Goal: Task Accomplishment & Management: Manage account settings

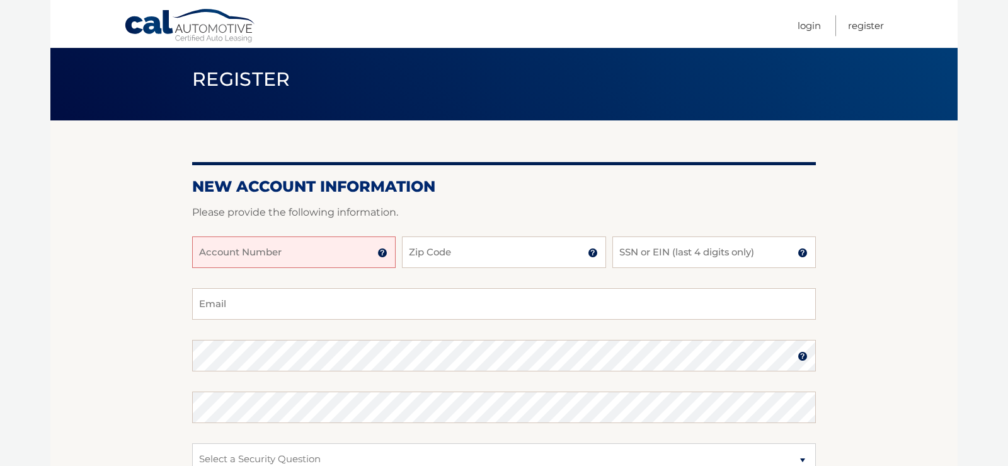
scroll to position [64, 0]
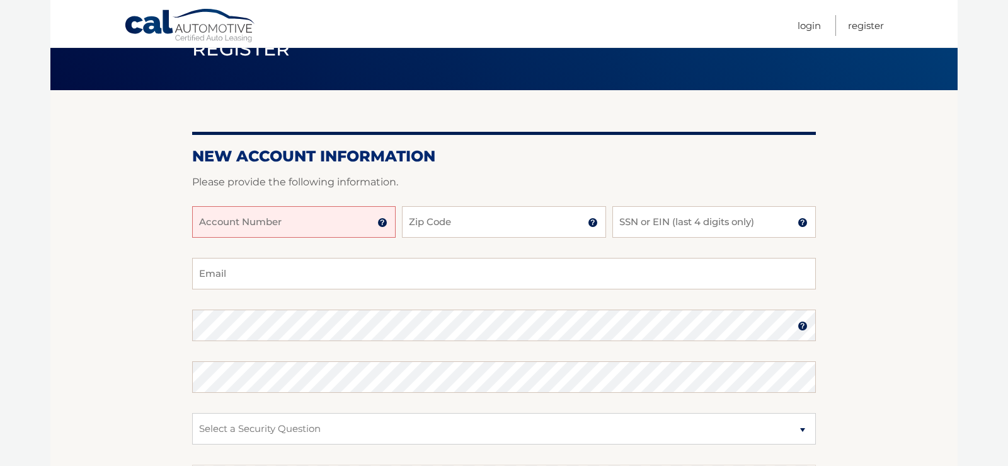
click at [302, 217] on input "Account Number" at bounding box center [294, 222] width 204 height 32
type input "44456003469"
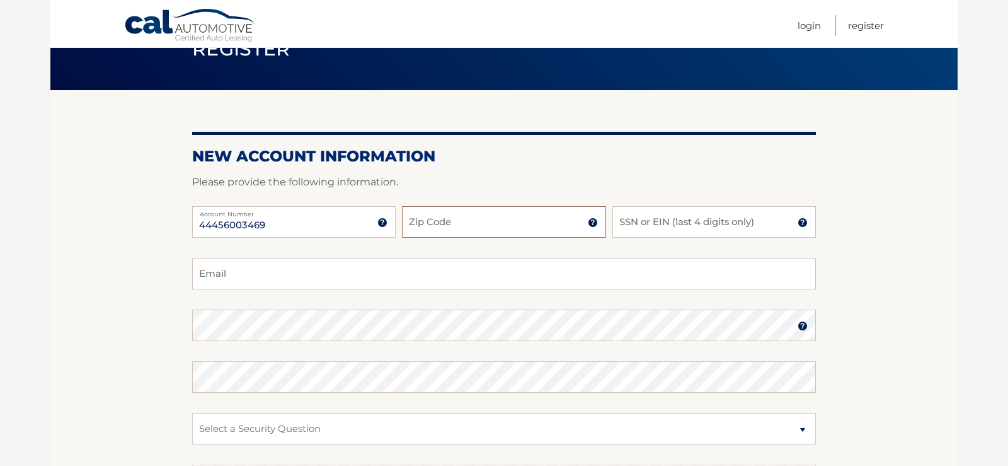
click at [520, 217] on input "Zip Code" at bounding box center [504, 222] width 204 height 32
type input "10022"
click at [692, 219] on input "SSN or EIN (last 4 digits only)" at bounding box center [715, 222] width 204 height 32
type input "3655"
click at [242, 280] on input "Email" at bounding box center [504, 274] width 624 height 32
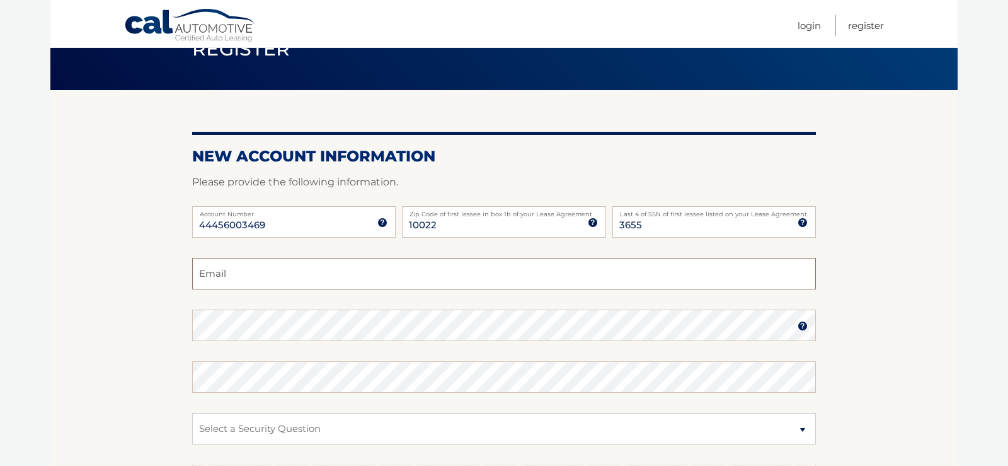
click at [246, 272] on input "Email" at bounding box center [504, 274] width 624 height 32
click at [324, 273] on input "roycorny@verizon.net" at bounding box center [504, 274] width 624 height 32
type input "roycorny@verizon.net"
click at [805, 326] on img at bounding box center [803, 326] width 10 height 10
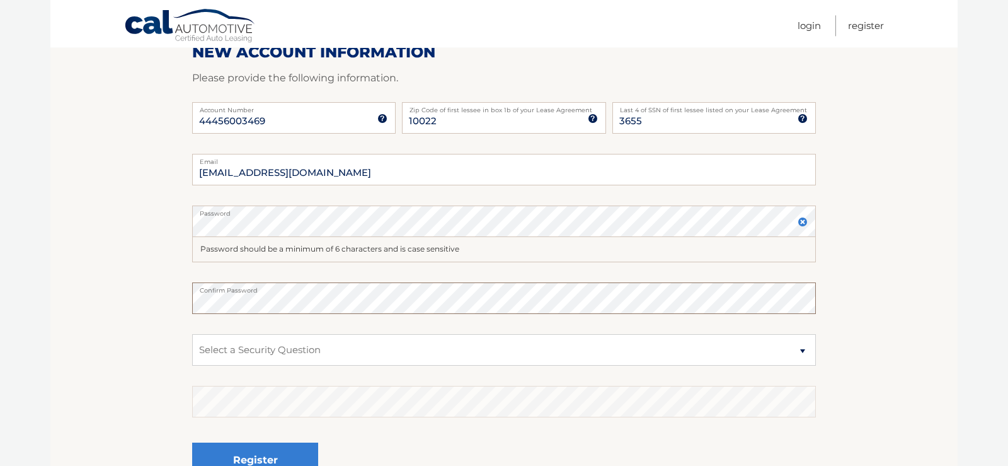
scroll to position [193, 0]
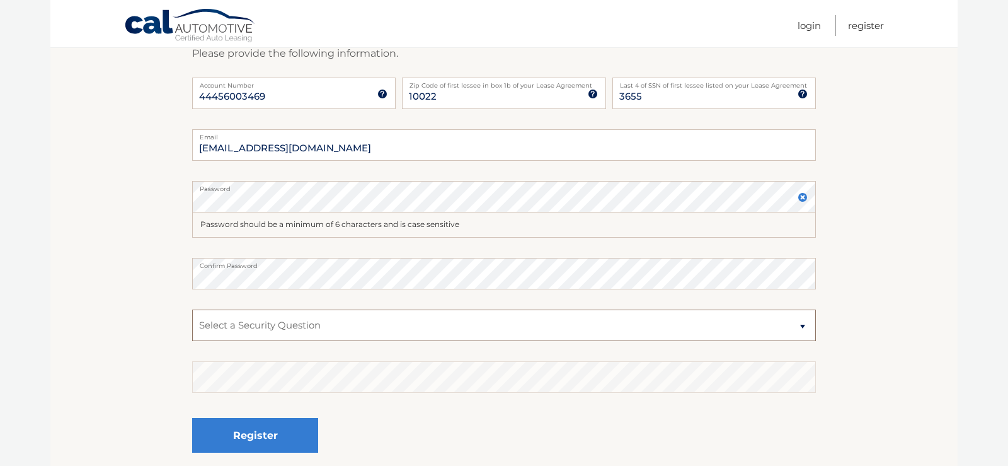
click at [192, 309] on select "Select a Security Question What was the name of your elementary school? What is…" at bounding box center [504, 325] width 624 height 32
select select "1"
click option "What was the name of your elementary school?" at bounding box center [0, 0] width 0 height 0
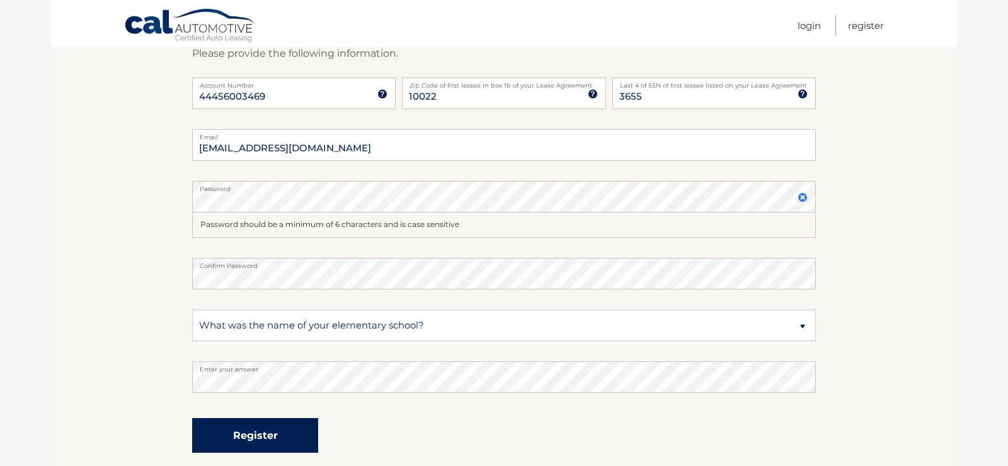
click at [251, 430] on button "Register" at bounding box center [255, 435] width 126 height 35
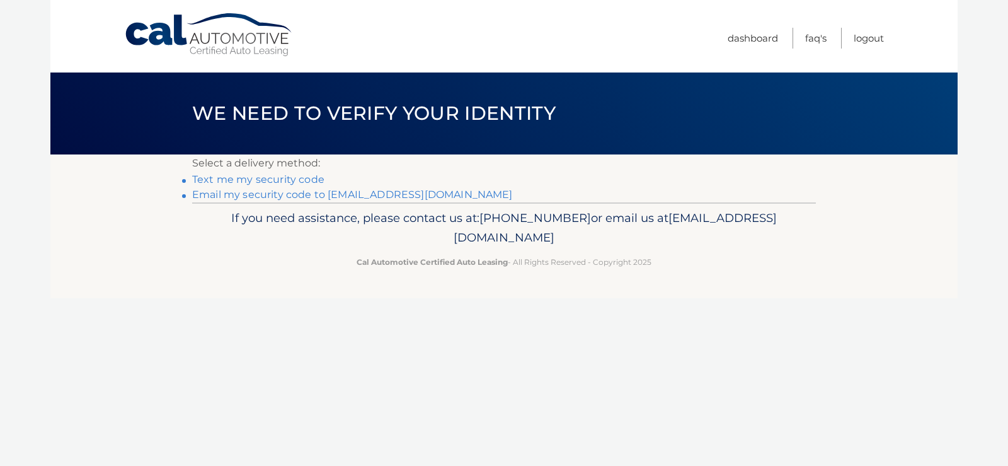
click at [249, 180] on link "Text me my security code" at bounding box center [258, 179] width 132 height 12
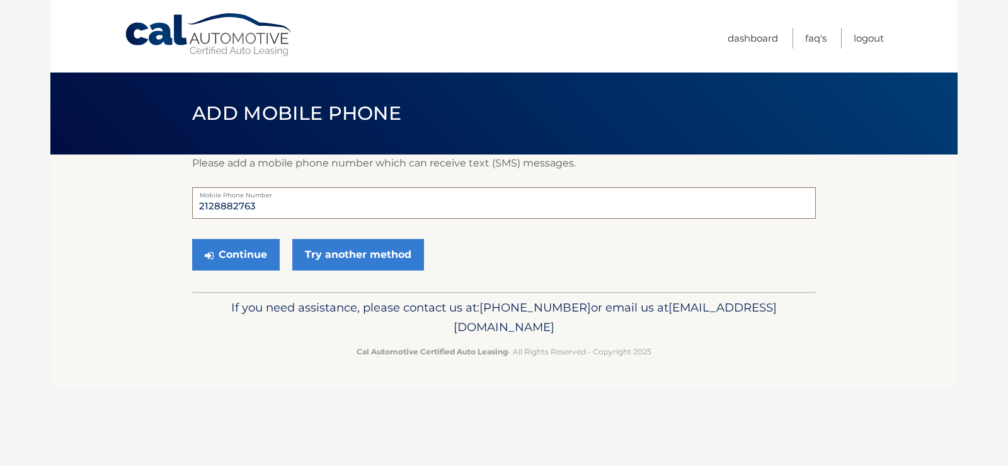
drag, startPoint x: 258, startPoint y: 206, endPoint x: 100, endPoint y: 210, distance: 158.2
click at [192, 210] on input "2128882763" at bounding box center [504, 203] width 624 height 32
type input "9178468980"
click at [227, 256] on button "Continue" at bounding box center [236, 255] width 88 height 32
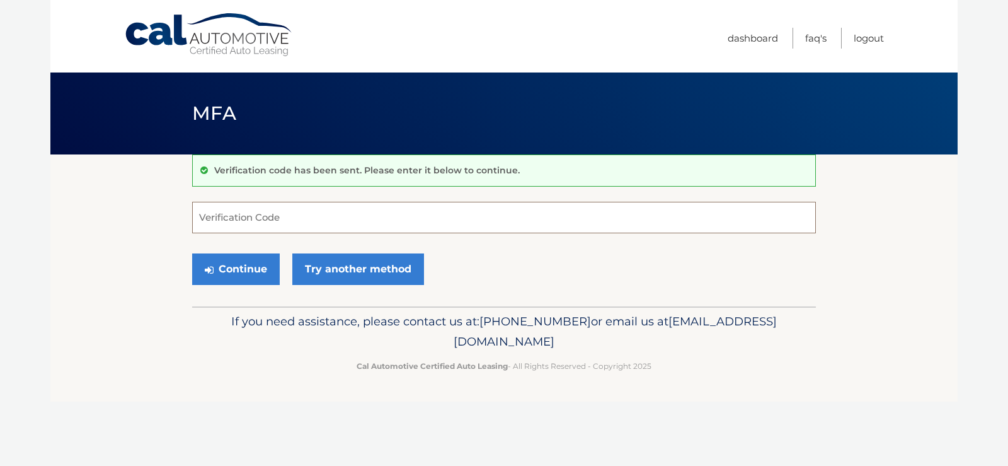
click at [238, 227] on input "Verification Code" at bounding box center [504, 218] width 624 height 32
type input "835527"
click at [231, 270] on button "Continue" at bounding box center [236, 269] width 88 height 32
click at [751, 36] on link "Dashboard" at bounding box center [753, 38] width 50 height 21
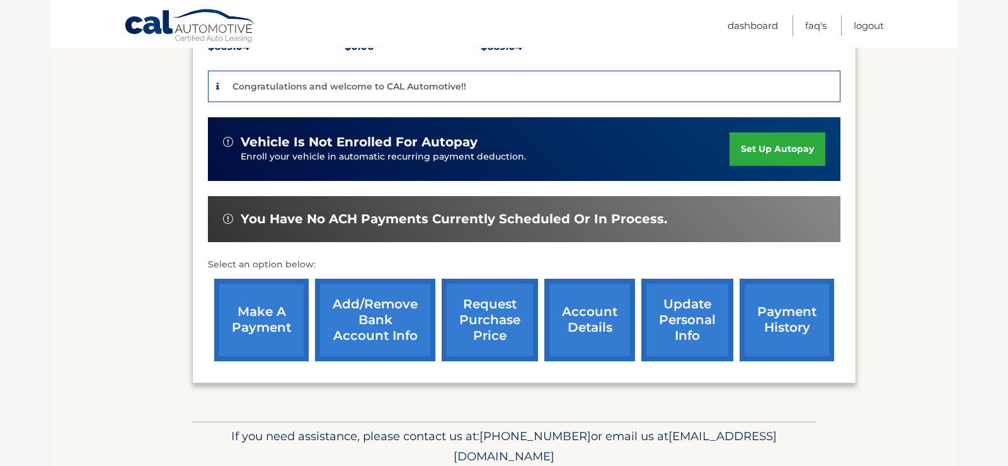
scroll to position [321, 0]
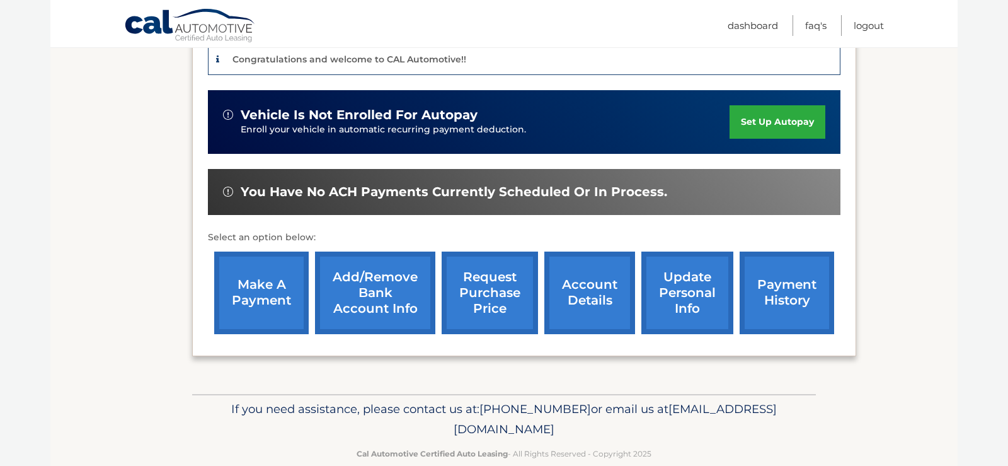
click at [304, 304] on link "make a payment" at bounding box center [261, 292] width 95 height 83
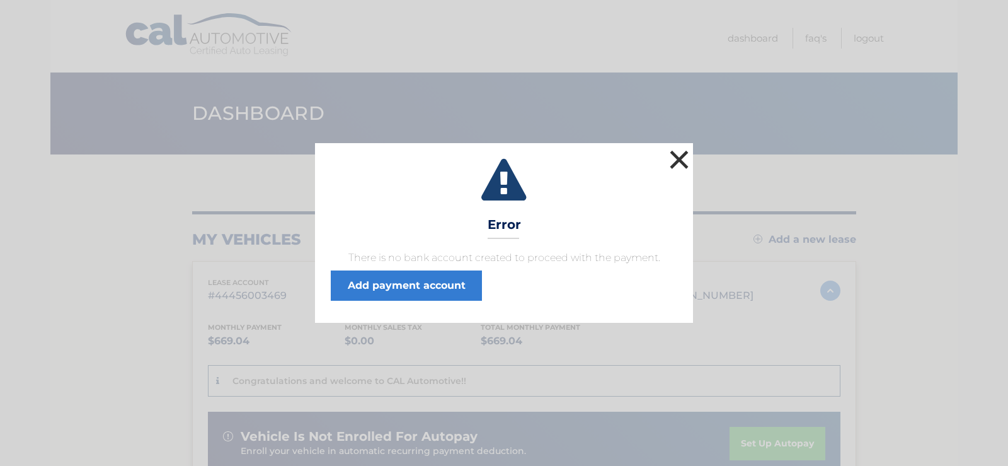
click at [669, 163] on button "×" at bounding box center [679, 159] width 25 height 25
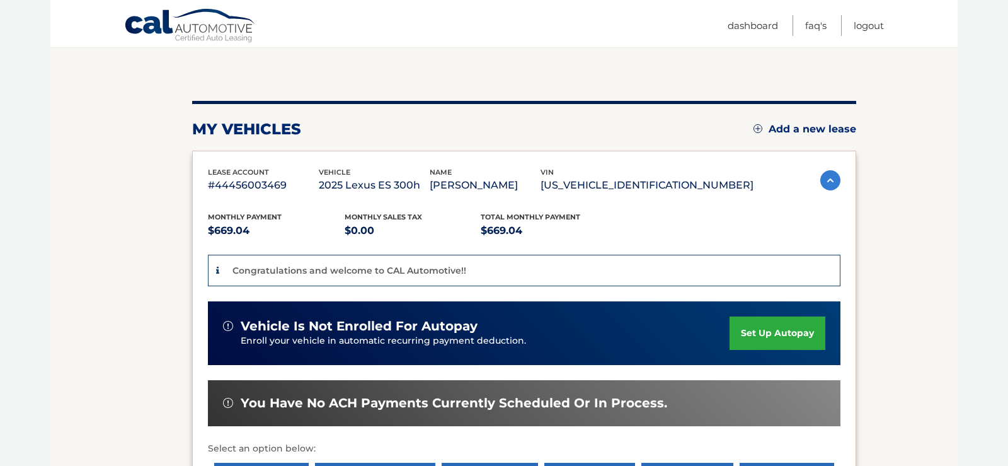
scroll to position [376, 0]
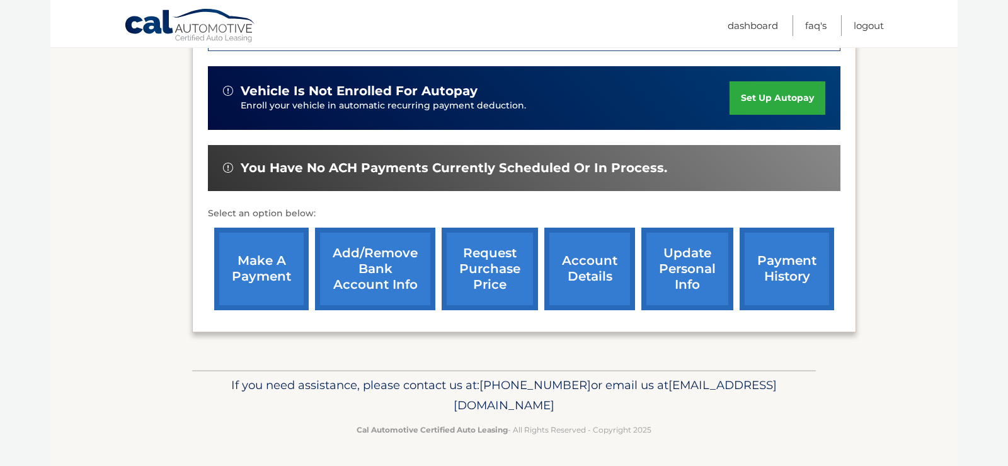
click at [255, 282] on link "make a payment" at bounding box center [261, 268] width 95 height 83
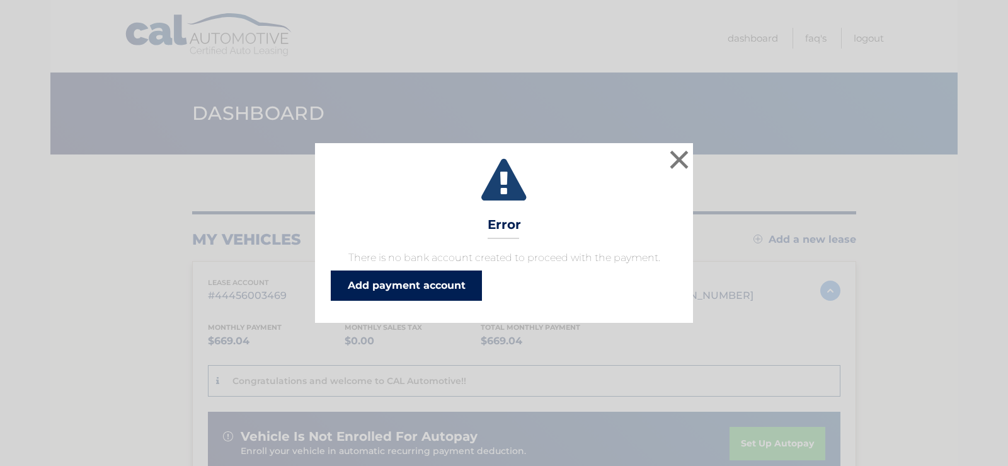
click at [402, 281] on link "Add payment account" at bounding box center [406, 285] width 151 height 30
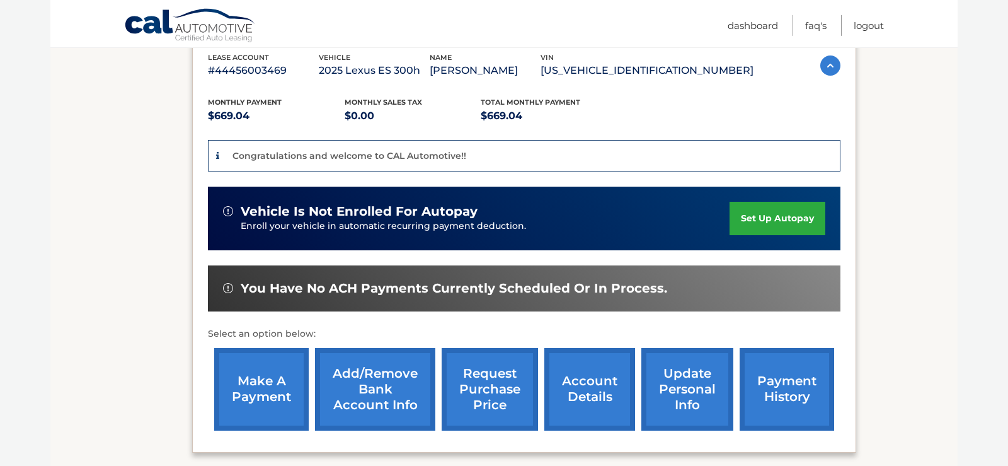
scroll to position [257, 0]
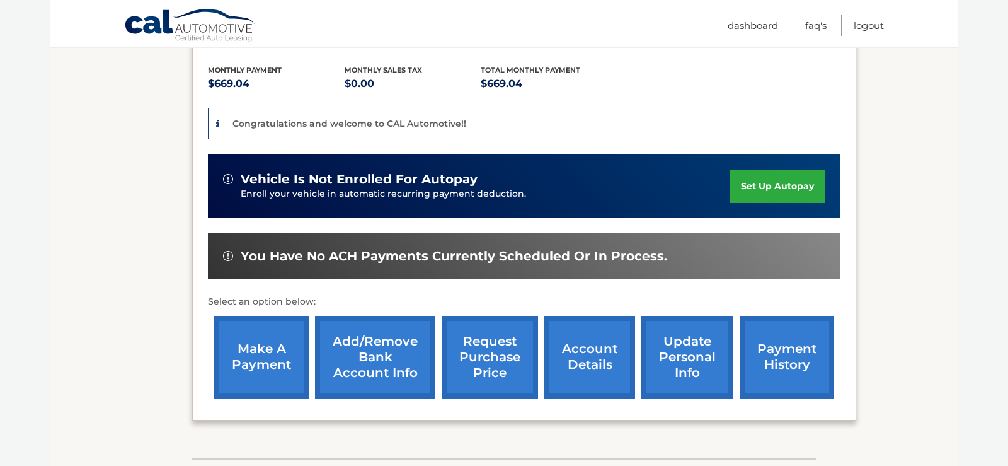
click at [730, 188] on link "set up autopay" at bounding box center [778, 186] width 96 height 33
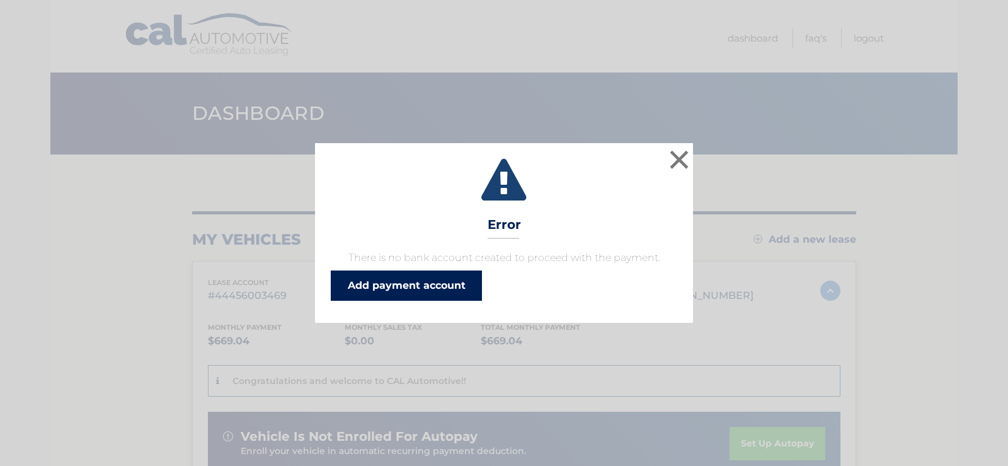
click at [388, 282] on link "Add payment account" at bounding box center [406, 285] width 151 height 30
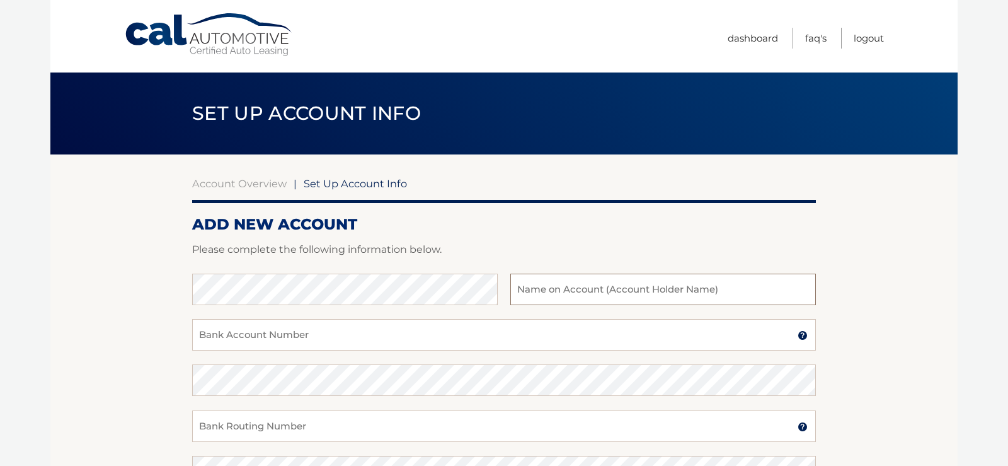
click at [636, 293] on input "text" at bounding box center [663, 289] width 306 height 32
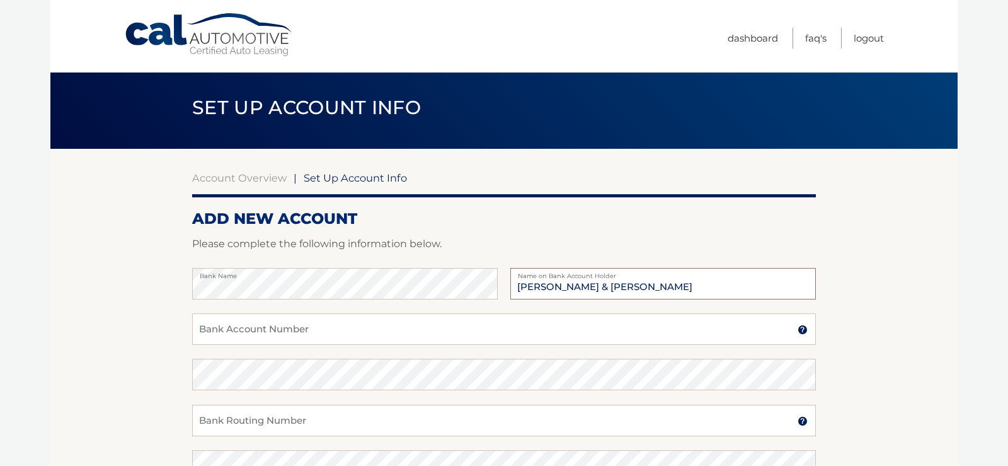
type input "[PERSON_NAME] & [PERSON_NAME]"
click at [213, 328] on input "Bank Account Number" at bounding box center [504, 329] width 624 height 32
type input "4256892691"
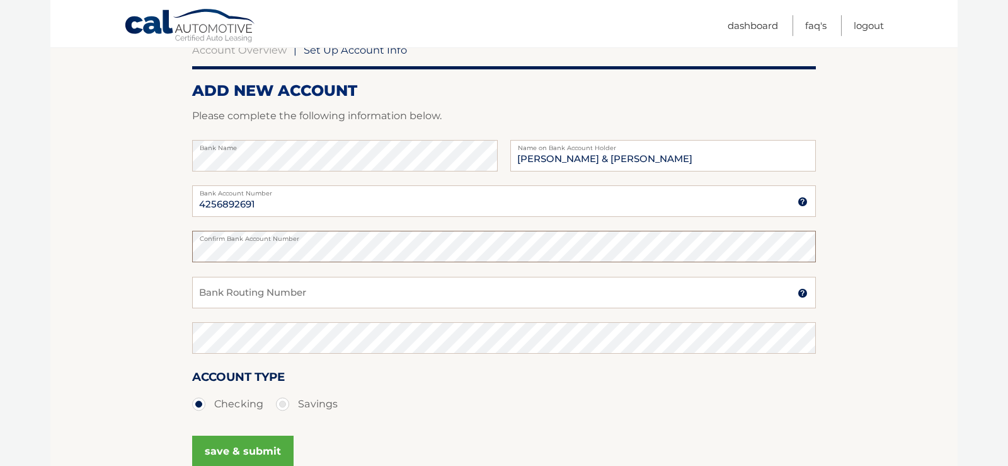
scroll to position [134, 0]
click at [214, 296] on input "Bank Routing Number" at bounding box center [504, 292] width 624 height 32
type input "026013673"
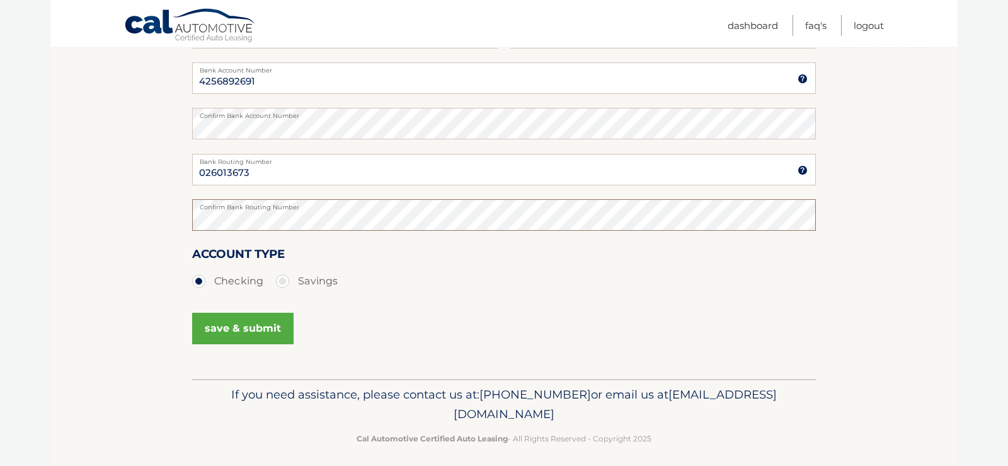
scroll to position [265, 0]
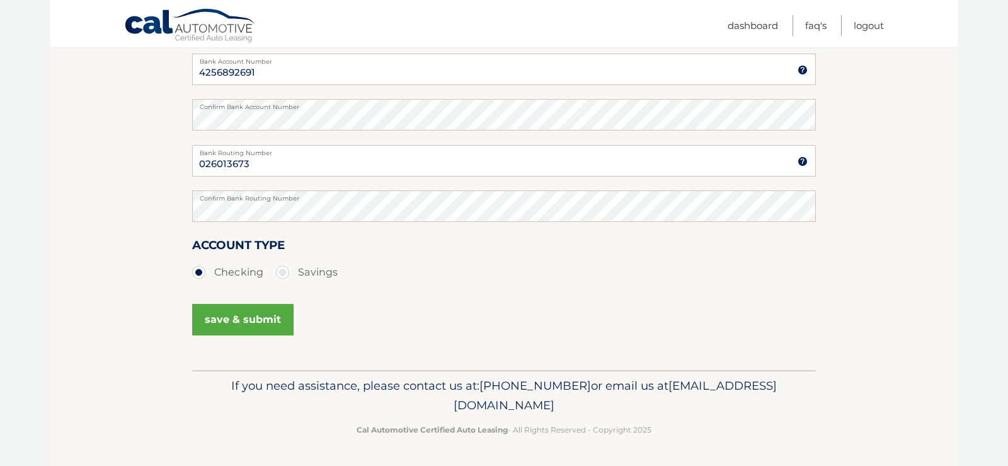
click at [252, 323] on button "save & submit" at bounding box center [242, 320] width 101 height 32
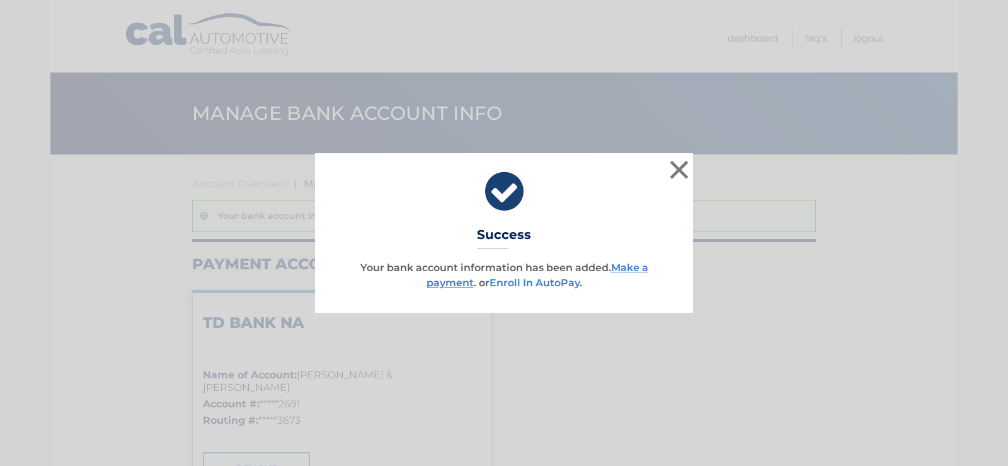
click at [556, 280] on link "Enroll In AutoPay" at bounding box center [535, 283] width 90 height 12
click at [681, 171] on button "×" at bounding box center [679, 169] width 25 height 25
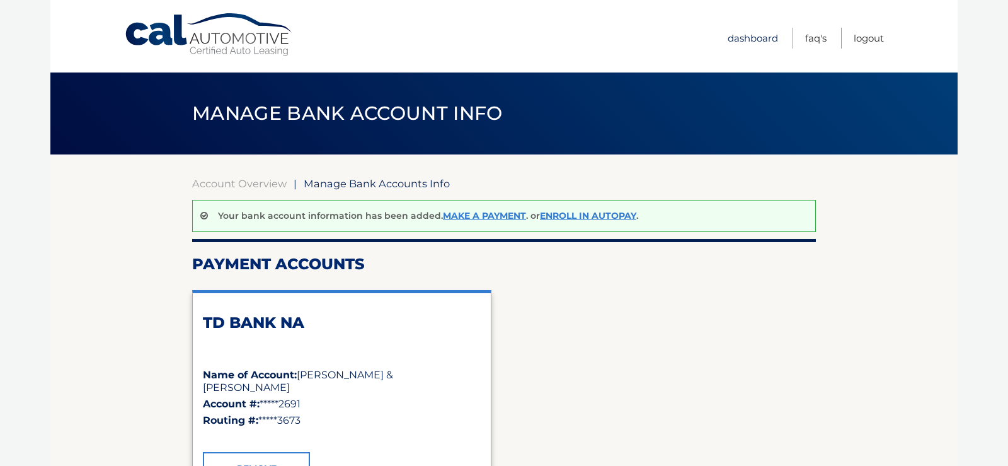
click at [739, 40] on link "Dashboard" at bounding box center [753, 38] width 50 height 21
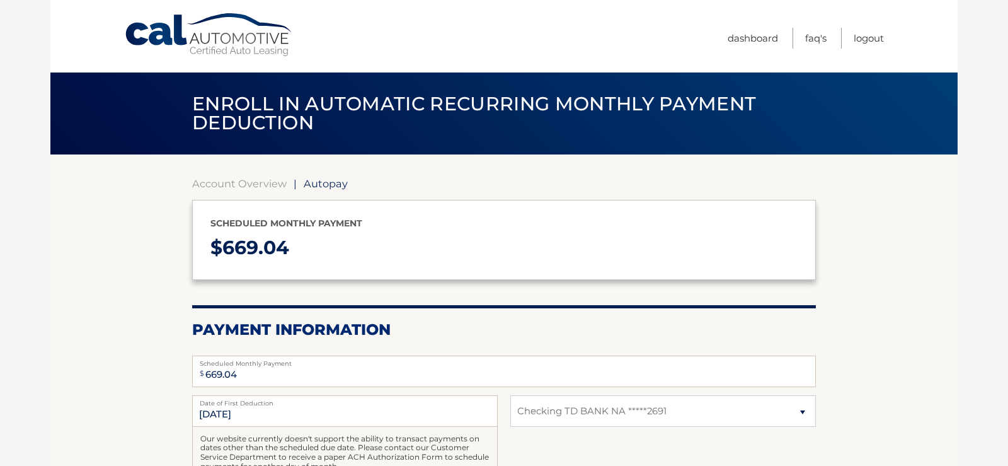
select select "OGY0ZmMyYzQtZTU3Yi00MDhmLWI1NzAtZjg0ZDZiMDEwOTk2"
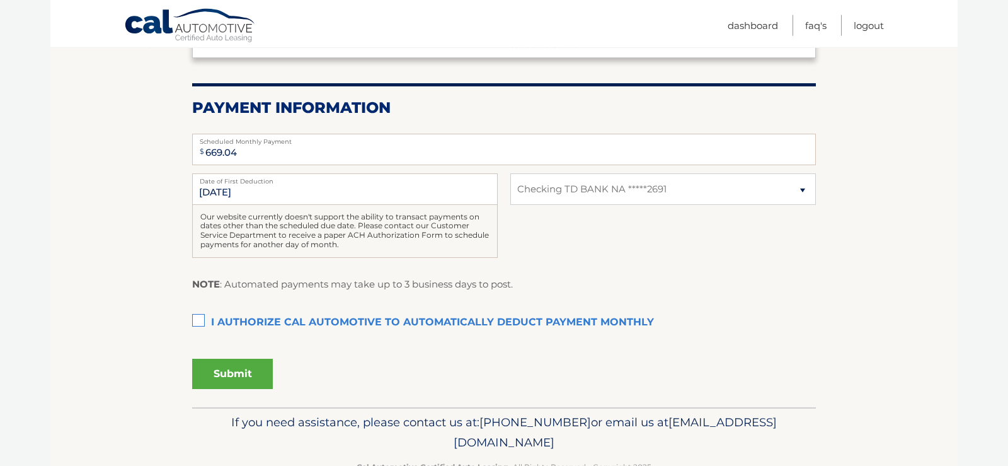
scroll to position [258, 0]
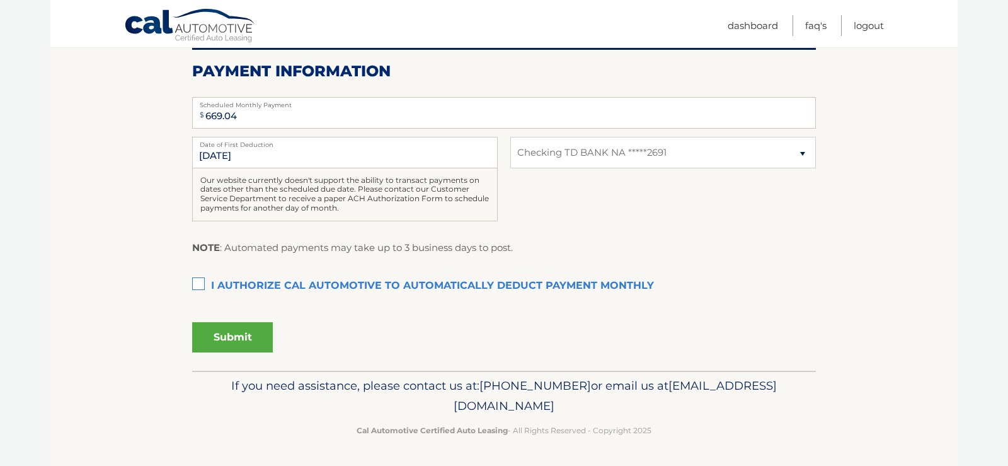
click at [185, 292] on section "Account Overview | Autopay Scheduled monthly payment $ 669.04 Payment Informati…" at bounding box center [503, 133] width 907 height 475
click at [198, 282] on label "I authorize cal automotive to automatically deduct payment monthly This checkbo…" at bounding box center [504, 285] width 624 height 25
click at [0, 0] on input "I authorize cal automotive to automatically deduct payment monthly This checkbo…" at bounding box center [0, 0] width 0 height 0
click at [219, 338] on button "Submit" at bounding box center [232, 337] width 81 height 30
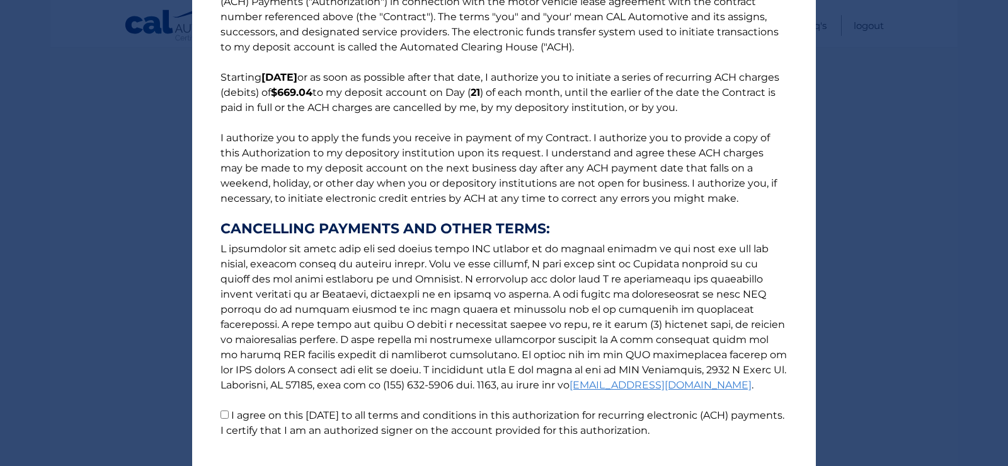
scroll to position [130, 0]
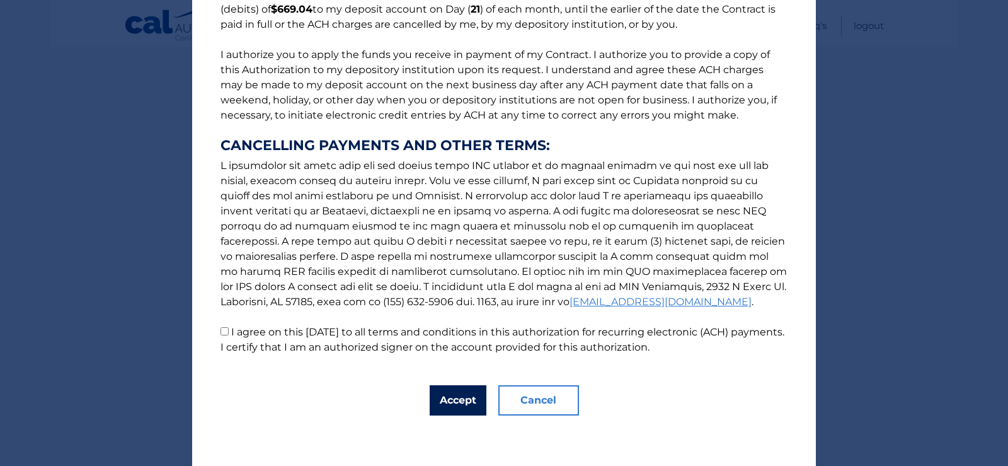
click at [471, 397] on button "Accept" at bounding box center [458, 400] width 57 height 30
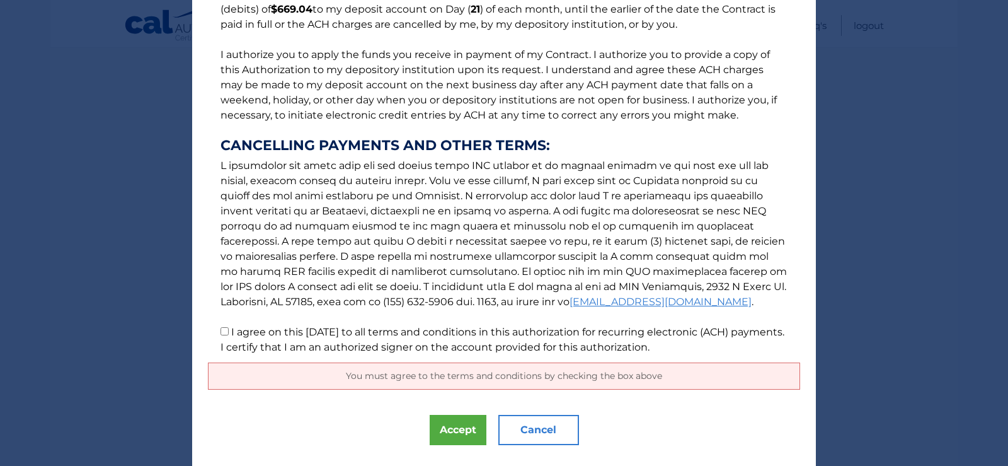
click at [226, 334] on input "I agree on this 09/07/2025 to all terms and conditions in this authorization fo…" at bounding box center [225, 331] width 8 height 8
checkbox input "true"
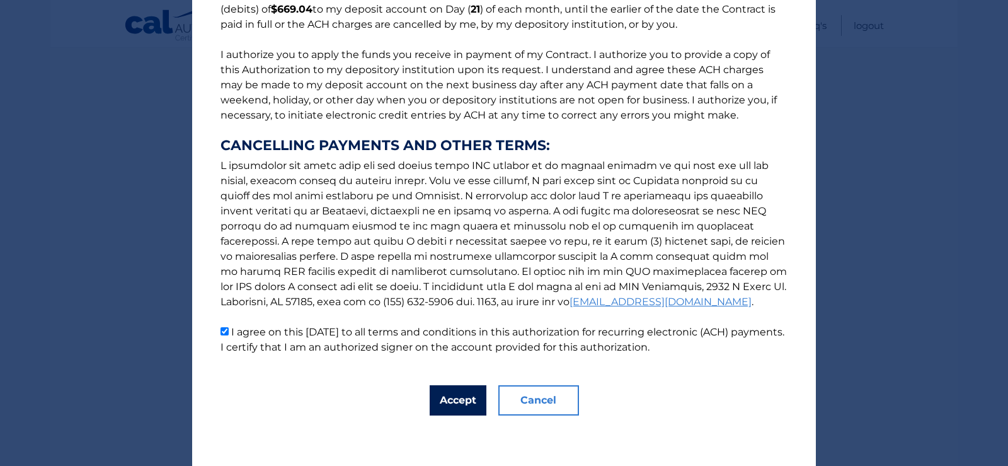
click at [472, 415] on div "The words "I" "me" and "my" mean any identified Customer who signs this Authori…" at bounding box center [504, 168] width 624 height 596
click at [466, 409] on button "Accept" at bounding box center [458, 400] width 57 height 30
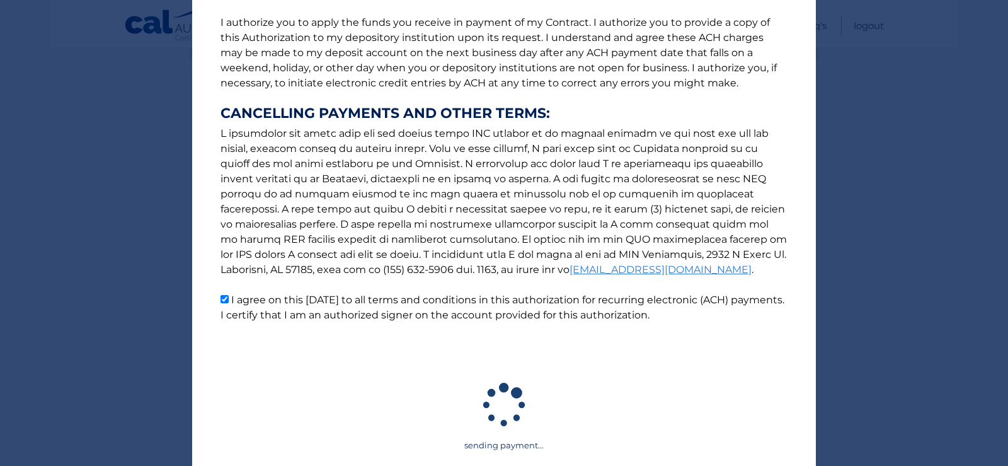
scroll to position [162, 0]
click at [570, 269] on link "[EMAIL_ADDRESS][DOMAIN_NAME]" at bounding box center [661, 269] width 182 height 12
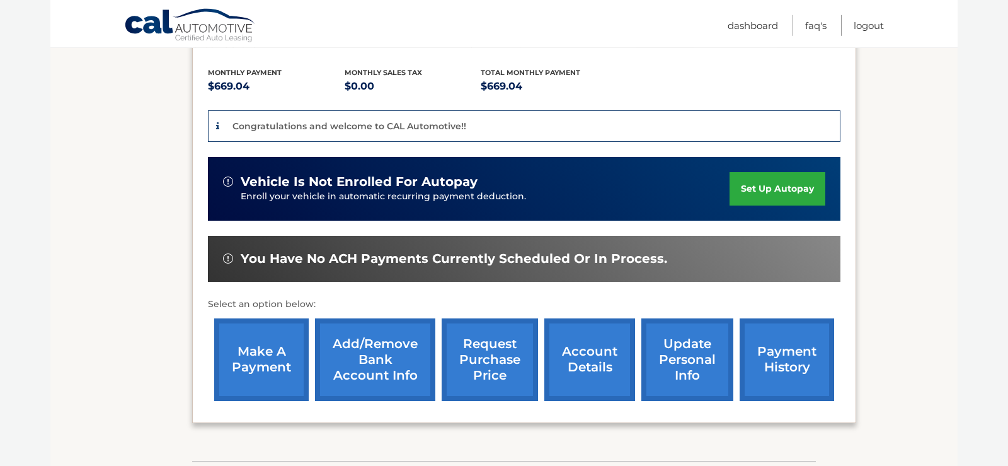
scroll to position [257, 0]
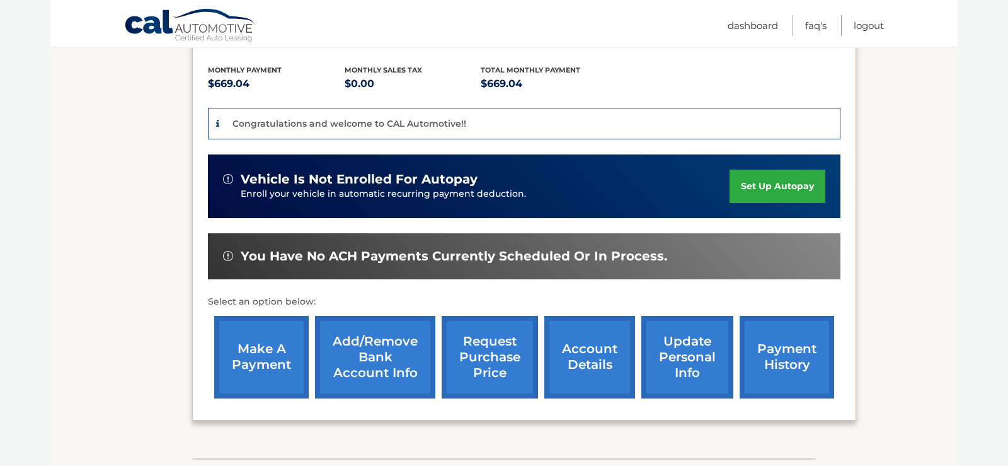
click at [664, 372] on link "update personal info" at bounding box center [688, 357] width 92 height 83
click at [642, 380] on link "update personal info" at bounding box center [688, 357] width 92 height 83
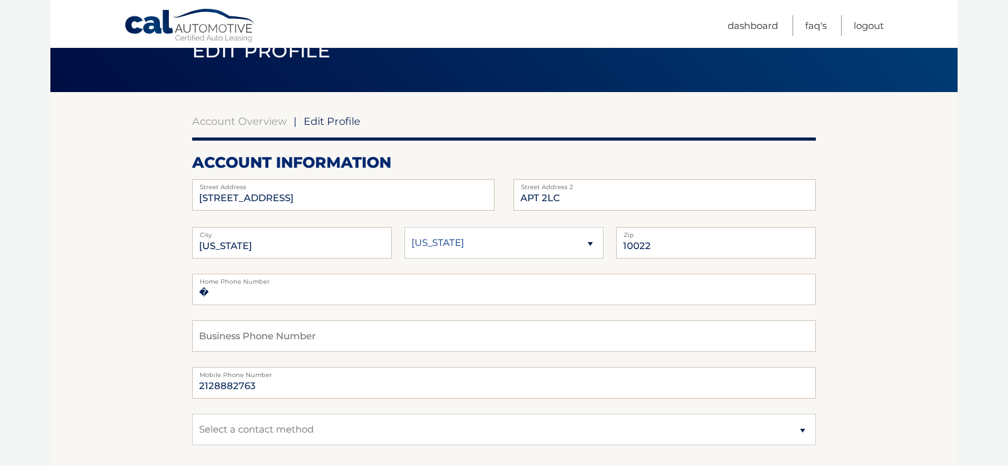
scroll to position [64, 0]
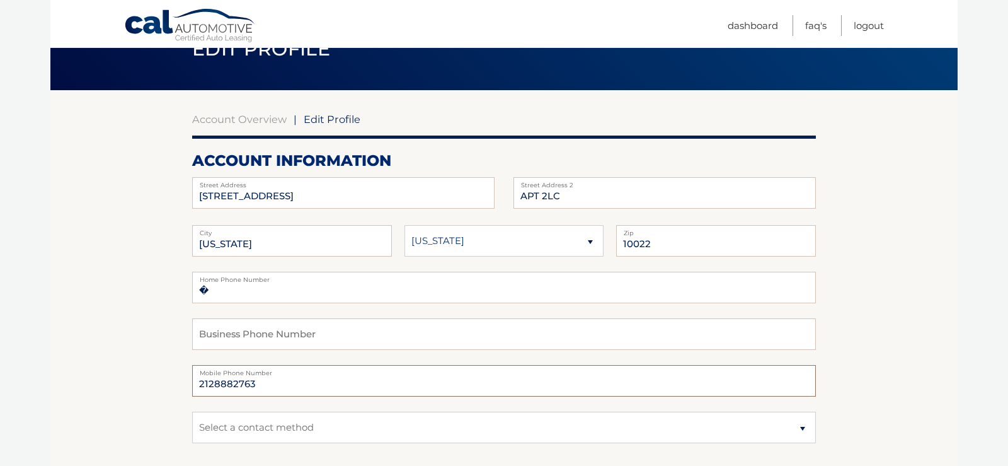
drag, startPoint x: 263, startPoint y: 379, endPoint x: 124, endPoint y: 376, distance: 139.9
click at [192, 376] on input "2128882763" at bounding box center [504, 381] width 624 height 32
type input "9178468980"
click at [222, 291] on input "�" at bounding box center [504, 288] width 624 height 32
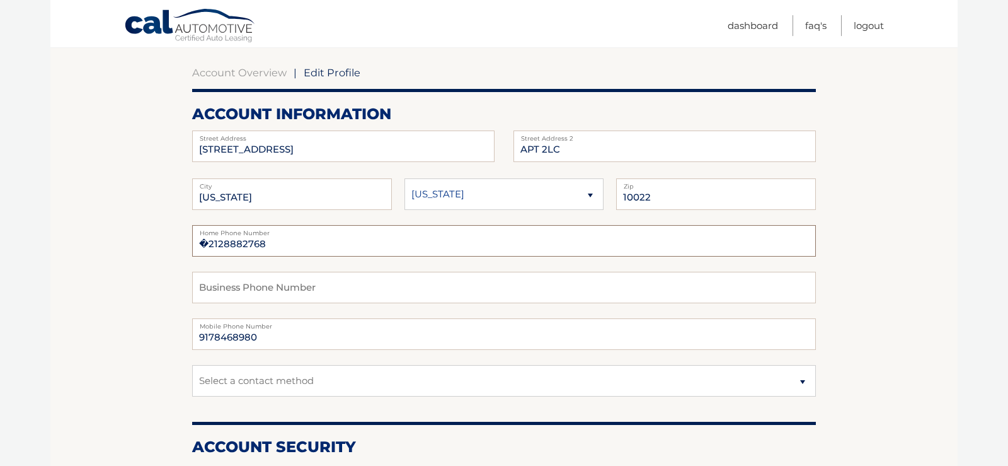
scroll to position [129, 0]
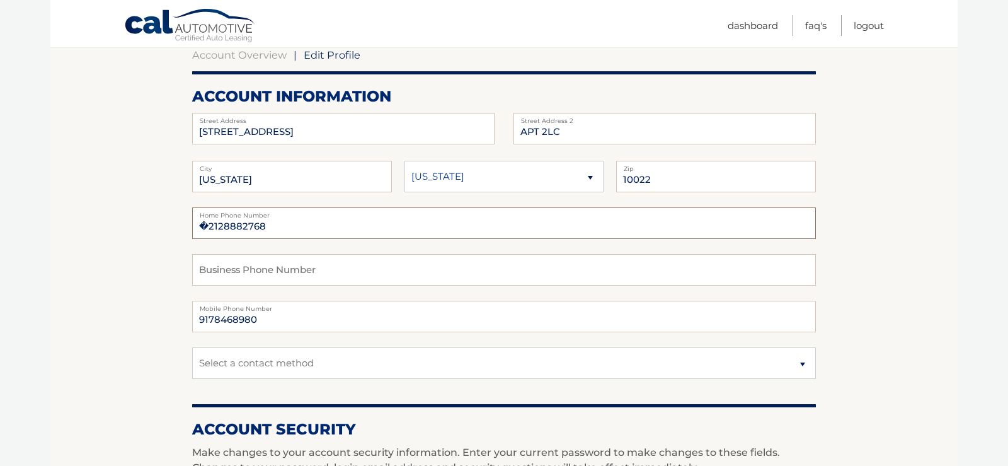
type input "�2128882768"
click at [192, 347] on select "Select a contact method Mobile Home" at bounding box center [504, 363] width 624 height 32
select select "1"
click option "Mobile" at bounding box center [0, 0] width 0 height 0
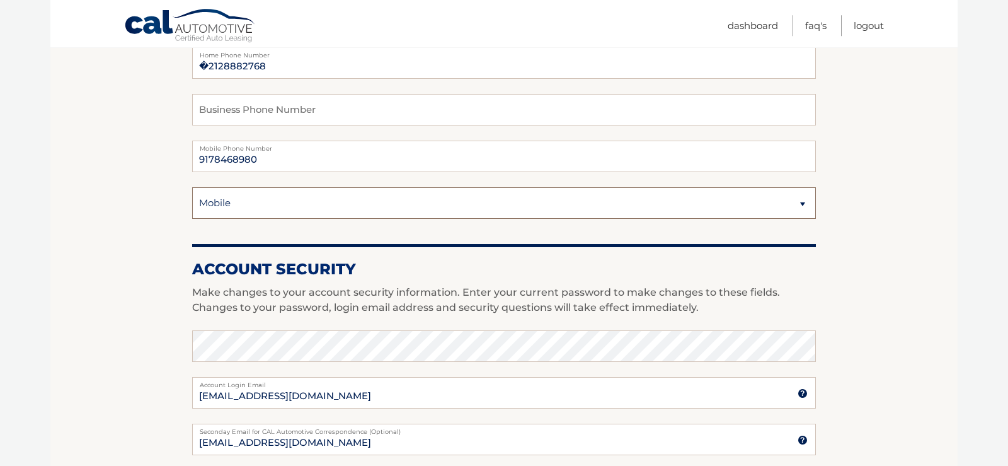
scroll to position [321, 0]
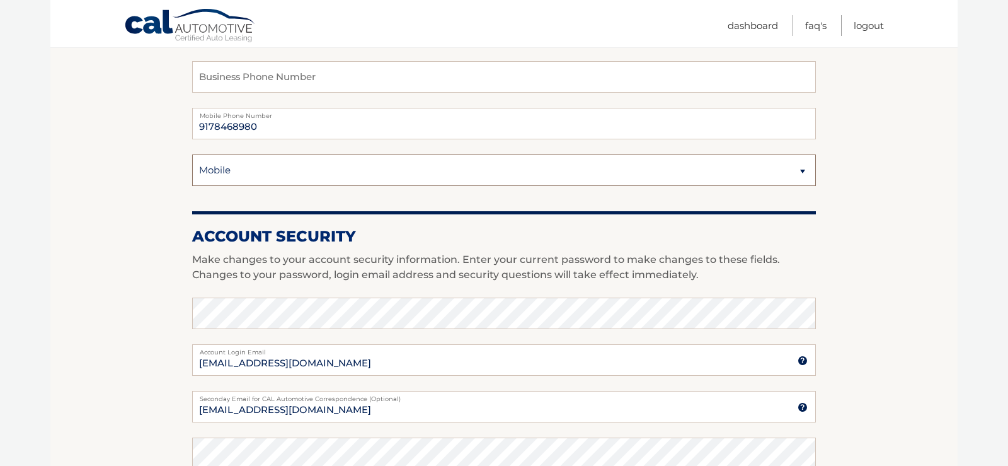
click at [192, 154] on select "Select a contact method Mobile Home" at bounding box center [504, 170] width 624 height 32
click at [248, 166] on select "Select a contact method Mobile Home" at bounding box center [504, 170] width 624 height 32
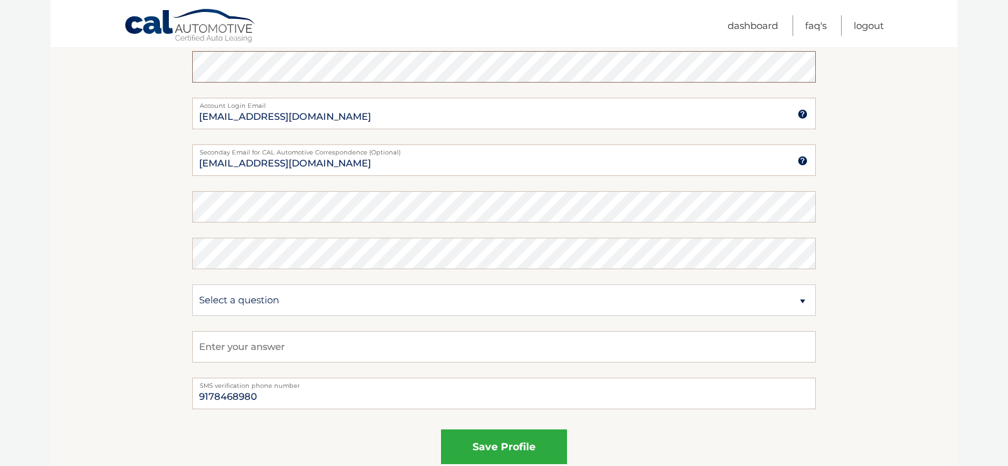
scroll to position [578, 0]
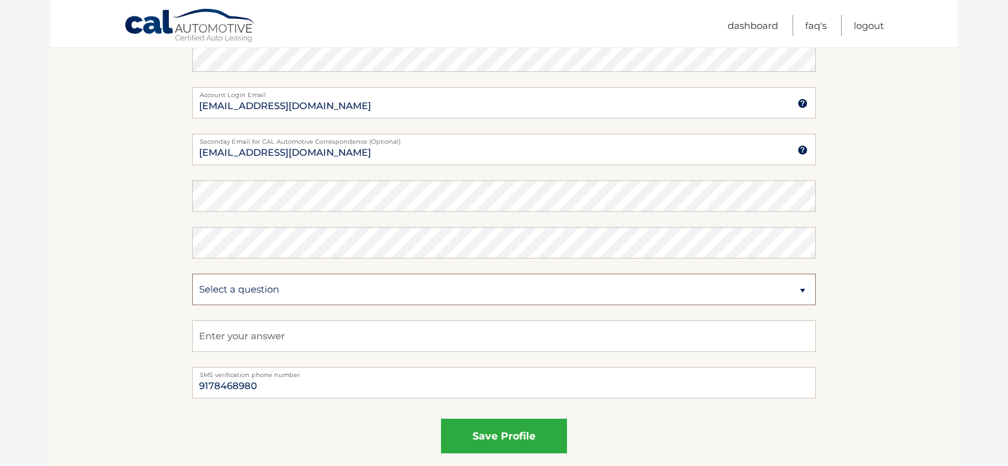
click at [192, 273] on select "Select a question What was the name of your elementary school? What is your mot…" at bounding box center [504, 289] width 624 height 32
select select "1"
click option "What was the name of your elementary school?" at bounding box center [0, 0] width 0 height 0
click at [341, 335] on input "text" at bounding box center [504, 336] width 624 height 32
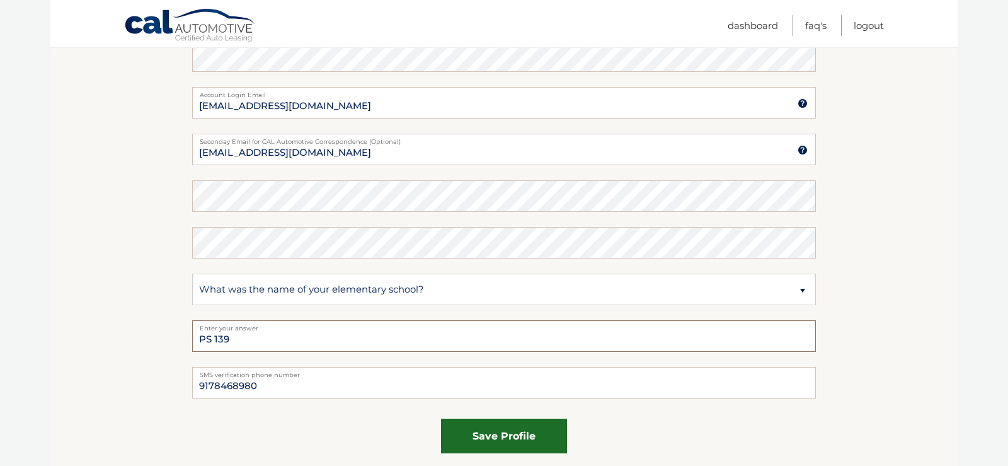
type input "PS 139"
click at [478, 438] on button "save profile" at bounding box center [504, 435] width 126 height 35
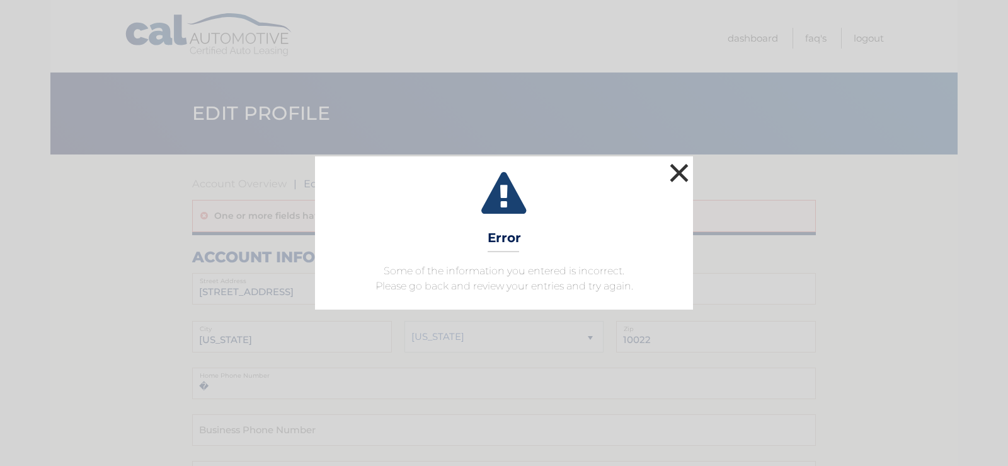
click at [684, 172] on button "×" at bounding box center [679, 172] width 25 height 25
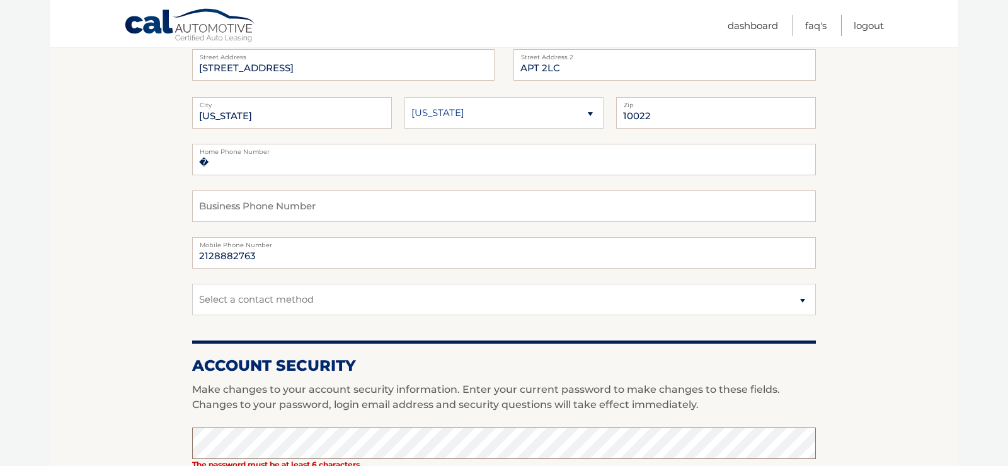
scroll to position [193, 0]
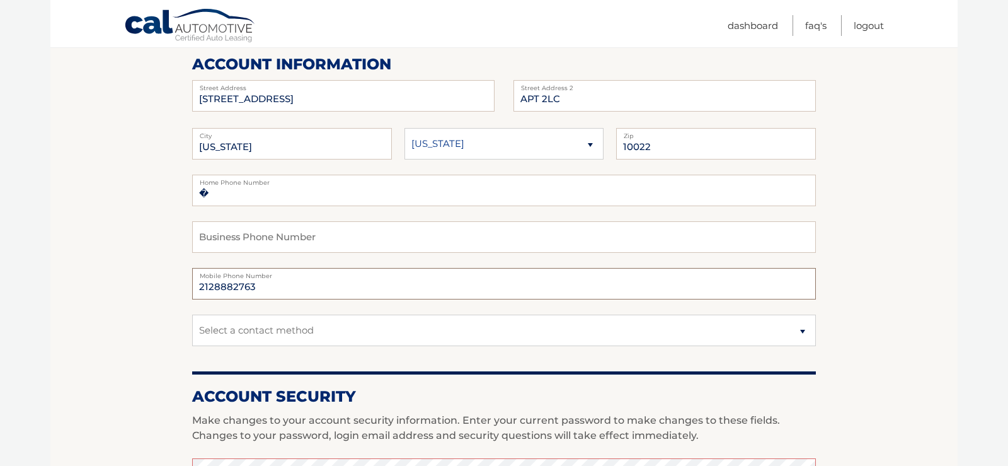
drag, startPoint x: 263, startPoint y: 289, endPoint x: 120, endPoint y: 301, distance: 143.5
click at [192, 299] on input "2128882763" at bounding box center [504, 284] width 624 height 32
type input "9178468980"
click at [230, 199] on input "�" at bounding box center [504, 191] width 624 height 32
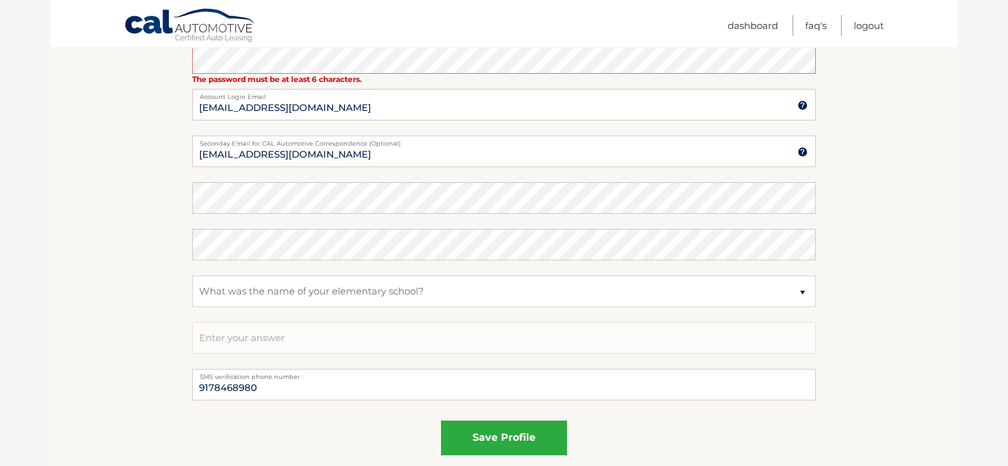
scroll to position [643, 0]
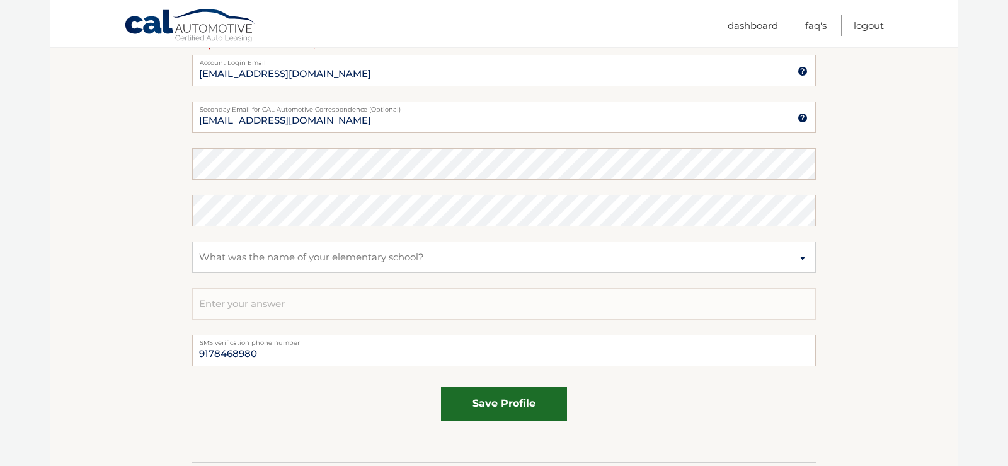
type input "�2128882768"
click at [501, 407] on button "save profile" at bounding box center [504, 403] width 126 height 35
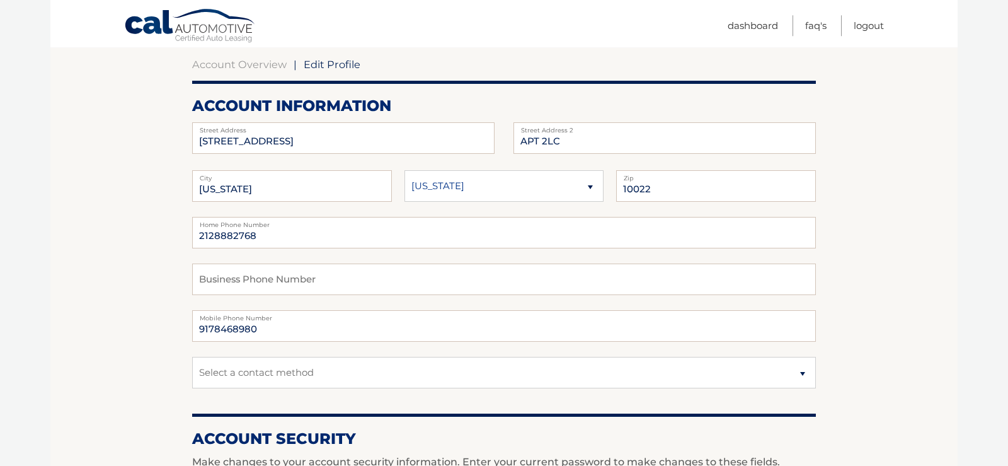
scroll to position [129, 0]
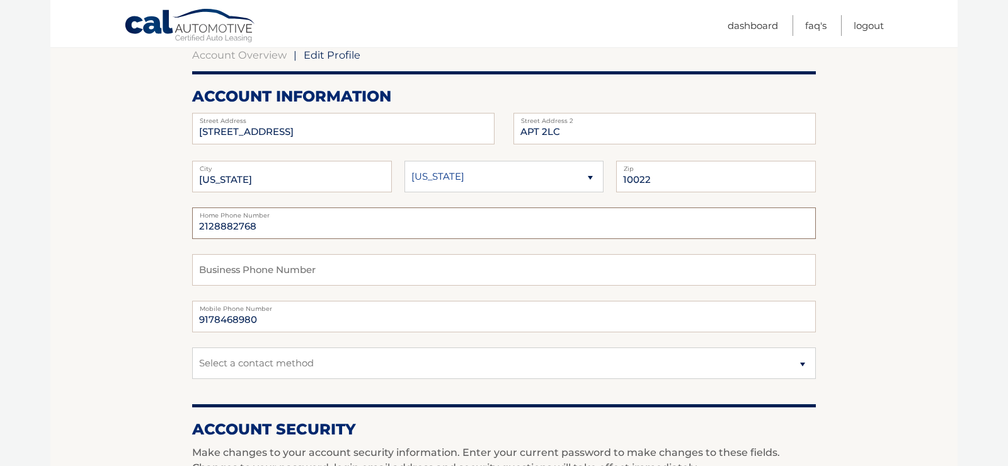
drag, startPoint x: 288, startPoint y: 224, endPoint x: 114, endPoint y: 236, distance: 174.3
drag, startPoint x: 260, startPoint y: 228, endPoint x: 235, endPoint y: 260, distance: 40.3
click at [235, 239] on input "2128882768" at bounding box center [504, 223] width 624 height 32
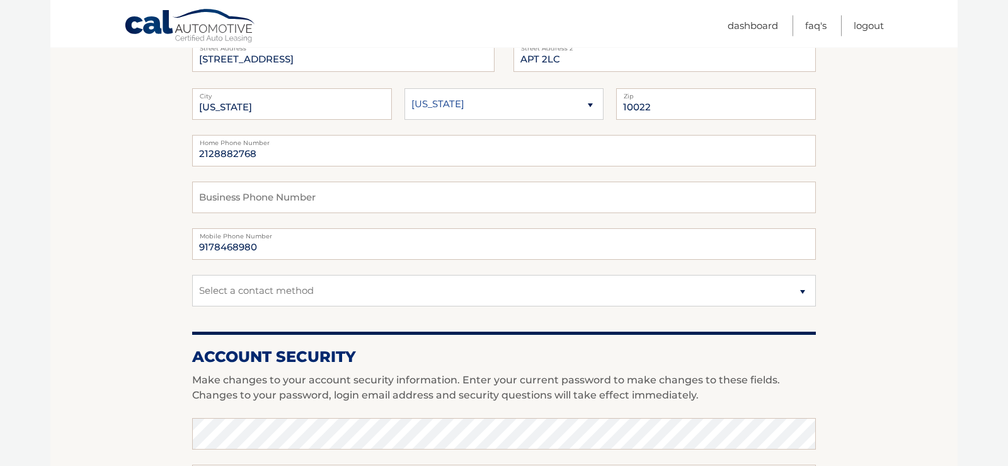
scroll to position [0, 0]
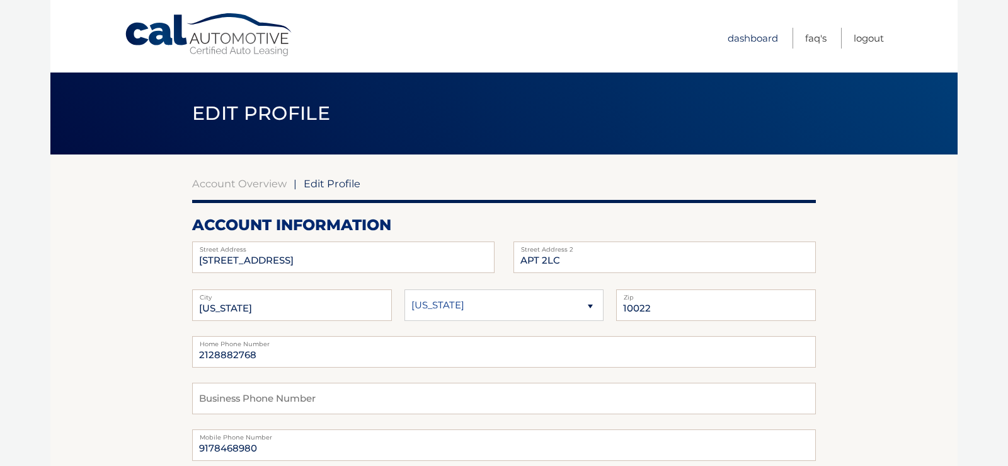
click at [762, 37] on link "Dashboard" at bounding box center [753, 38] width 50 height 21
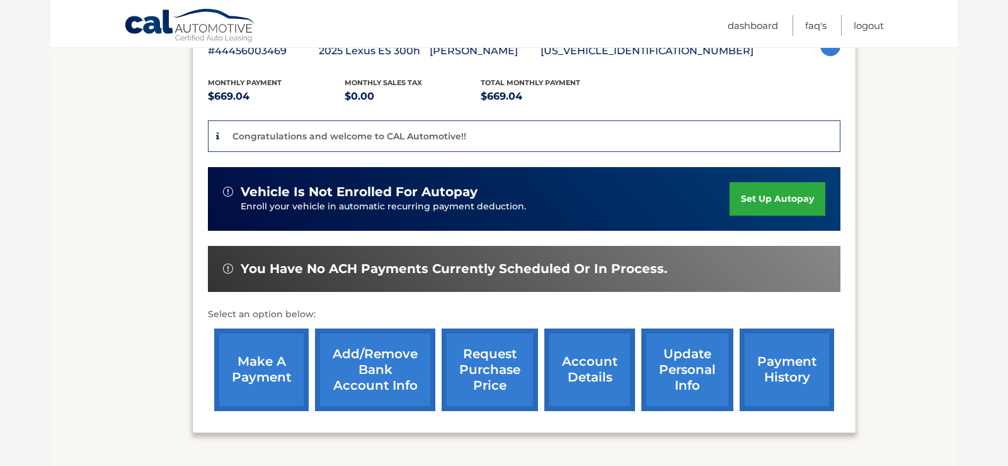
scroll to position [257, 0]
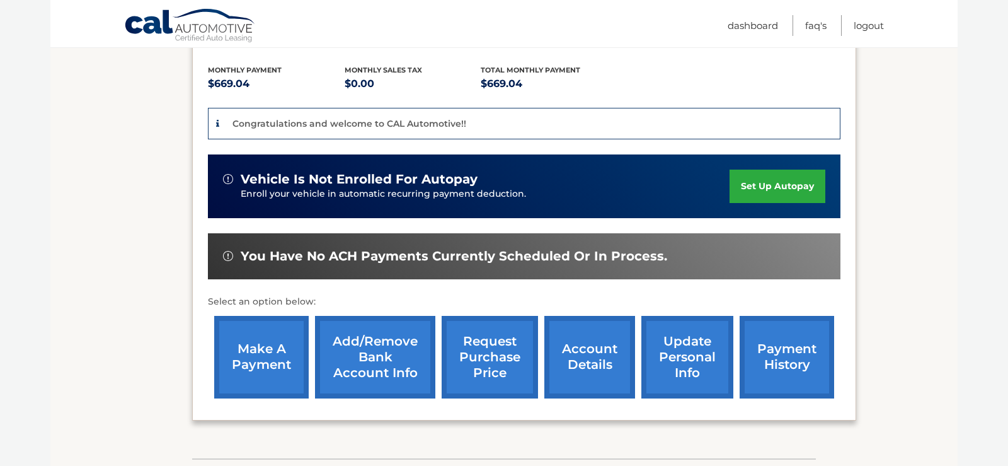
click at [761, 187] on link "set up autopay" at bounding box center [778, 186] width 96 height 33
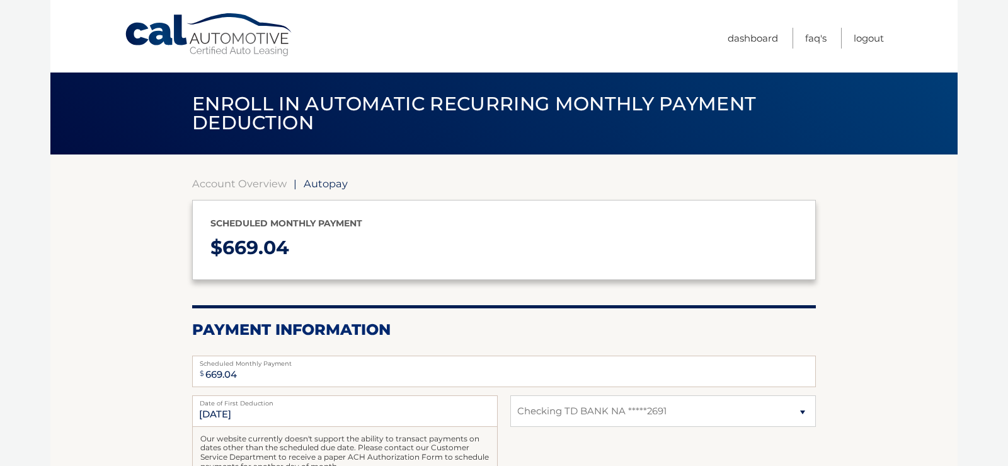
select select "OGY0ZmMyYzQtZTU3Yi00MDhmLWI1NzAtZjg0ZDZiMDEwOTk2"
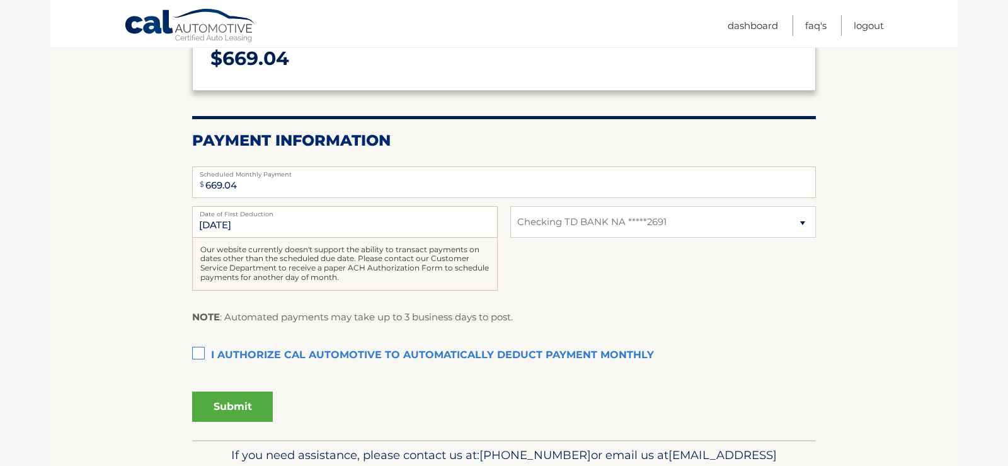
scroll to position [193, 0]
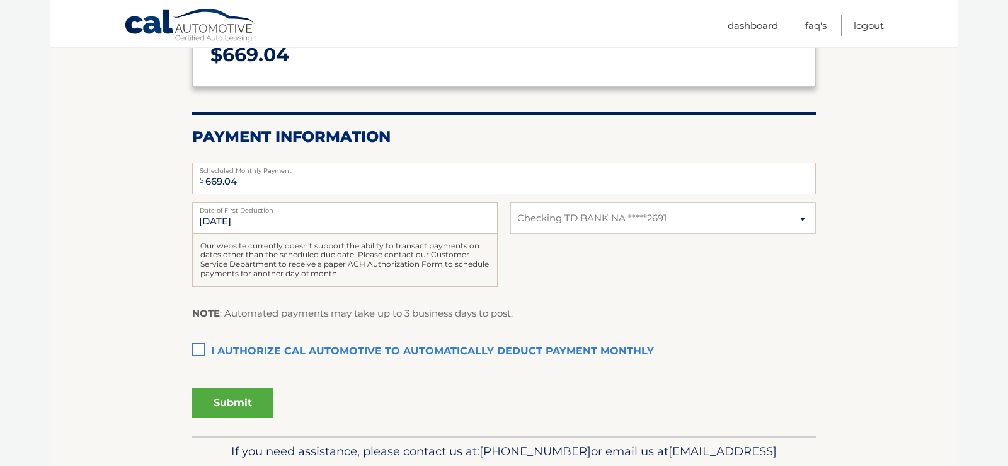
click at [197, 349] on label "I authorize cal automotive to automatically deduct payment monthly This checkbo…" at bounding box center [504, 351] width 624 height 25
click at [0, 0] on input "I authorize cal automotive to automatically deduct payment monthly This checkbo…" at bounding box center [0, 0] width 0 height 0
click at [214, 405] on button "Submit" at bounding box center [232, 403] width 81 height 30
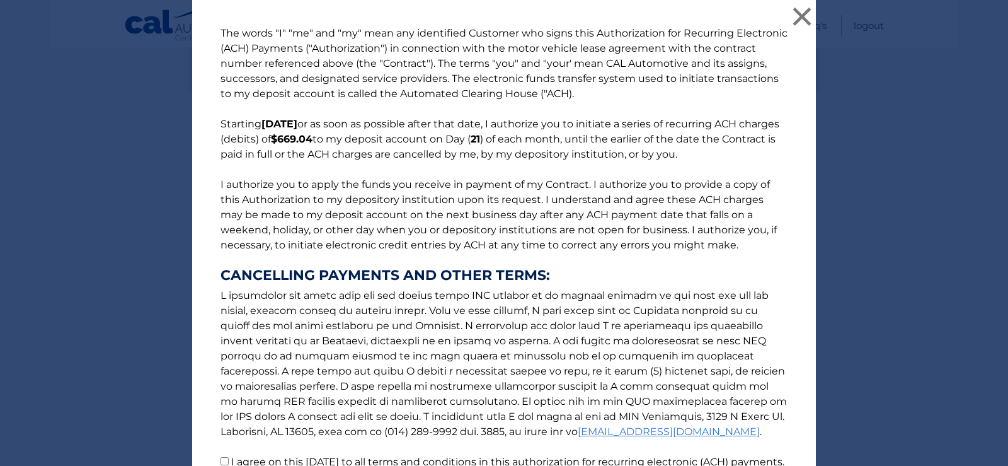
scroll to position [130, 0]
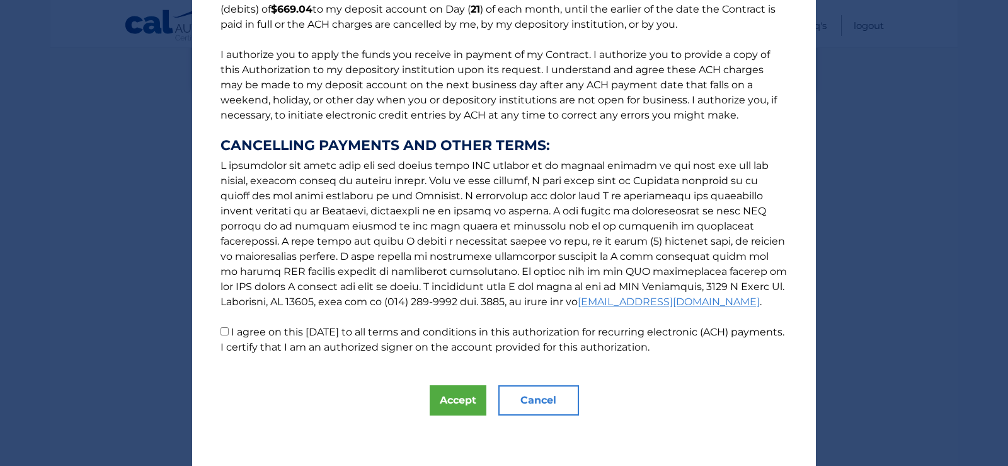
click at [221, 330] on input "I agree on this 09/07/2025 to all terms and conditions in this authorization fo…" at bounding box center [225, 331] width 8 height 8
checkbox input "true"
click at [460, 401] on button "Accept" at bounding box center [458, 400] width 57 height 30
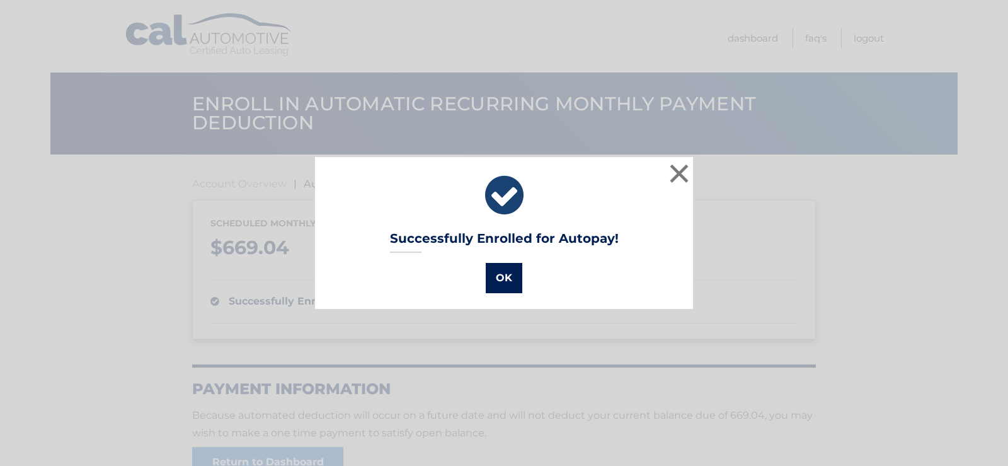
click at [506, 287] on button "OK" at bounding box center [504, 278] width 37 height 30
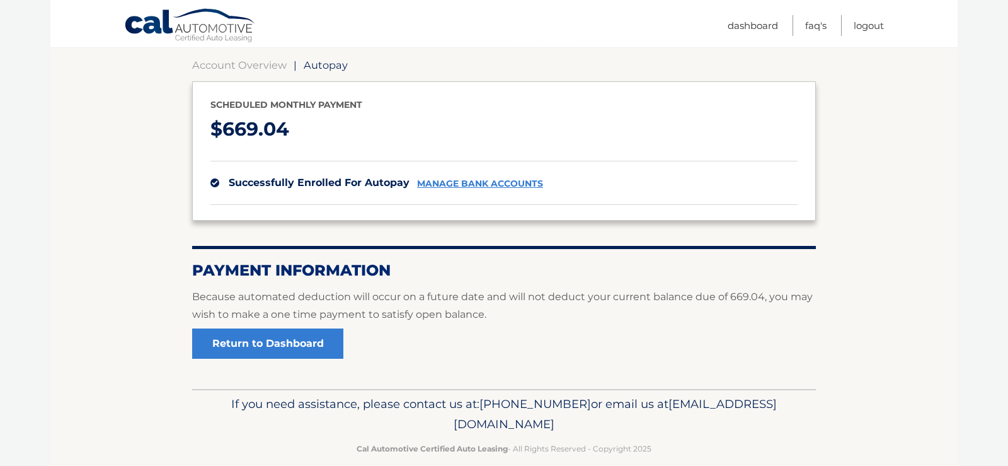
scroll to position [137, 0]
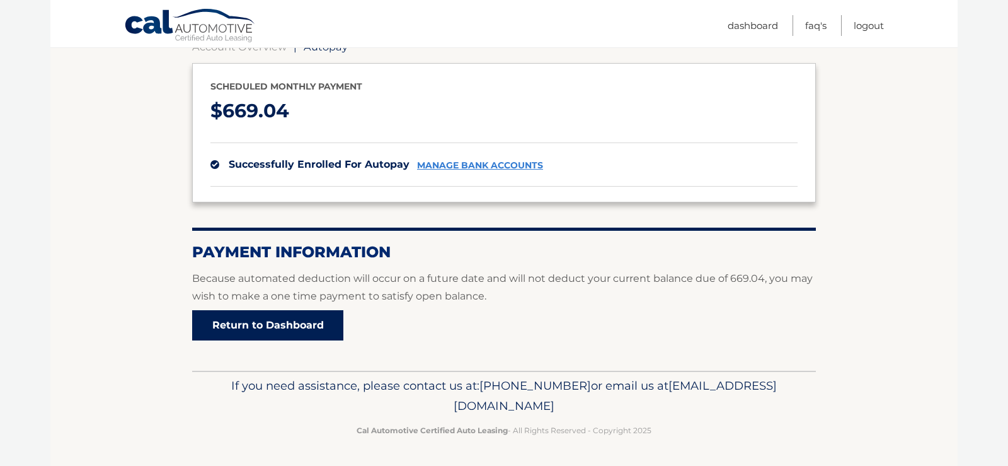
click at [269, 331] on link "Return to Dashboard" at bounding box center [267, 325] width 151 height 30
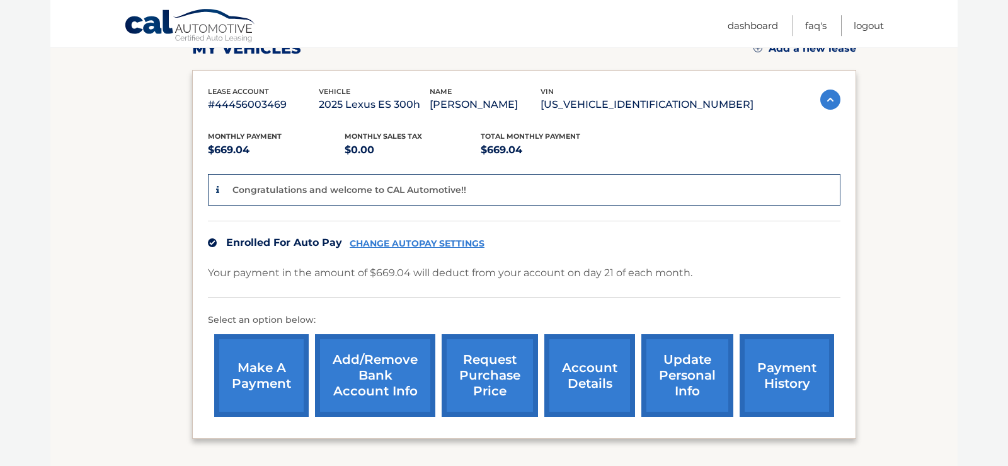
scroll to position [193, 0]
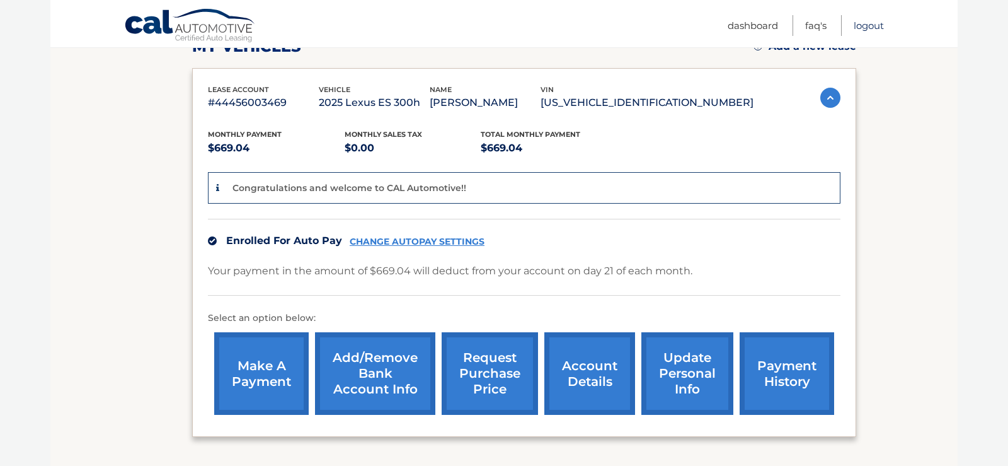
click at [863, 28] on link "Logout" at bounding box center [869, 25] width 30 height 21
